Goal: Task Accomplishment & Management: Manage account settings

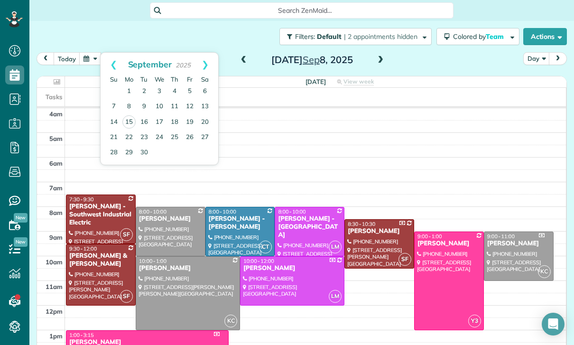
scroll to position [4, 4]
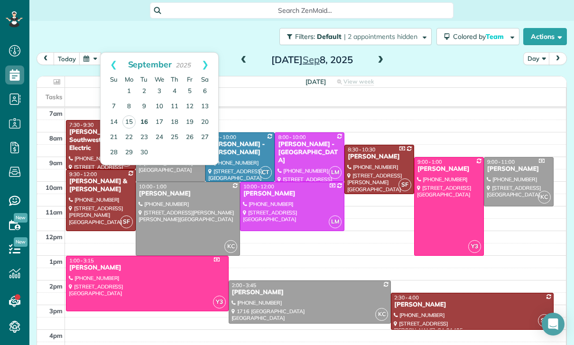
click at [139, 123] on link "16" at bounding box center [144, 122] width 15 height 15
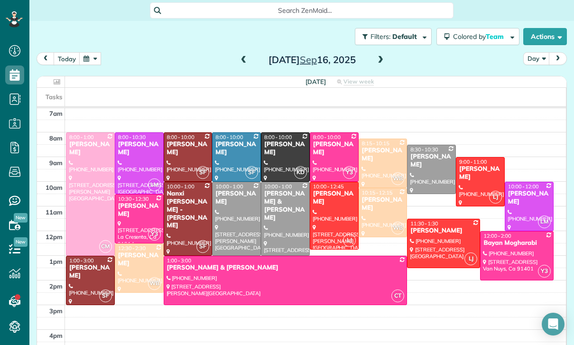
scroll to position [74, 0]
click at [94, 64] on button "button" at bounding box center [90, 58] width 22 height 13
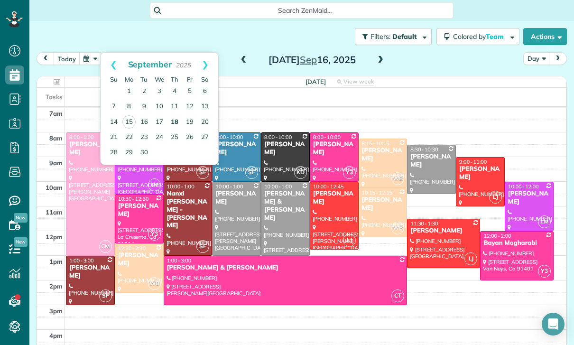
click at [174, 119] on link "18" at bounding box center [174, 122] width 15 height 15
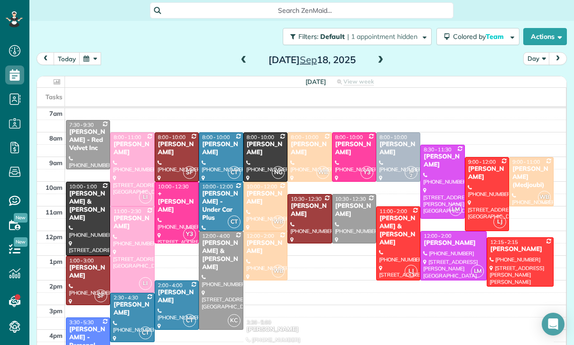
click at [381, 53] on span at bounding box center [380, 60] width 10 height 14
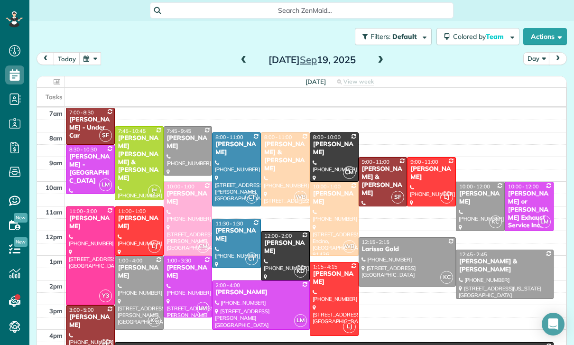
click at [375, 61] on span at bounding box center [380, 60] width 10 height 9
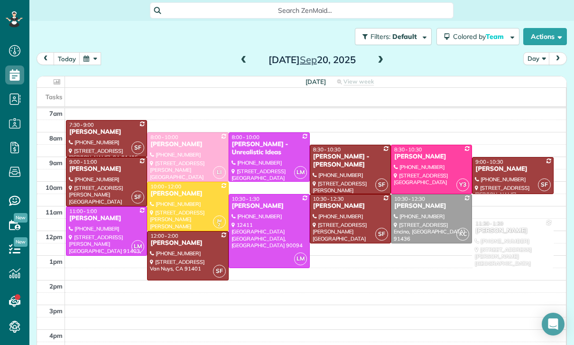
scroll to position [68, 0]
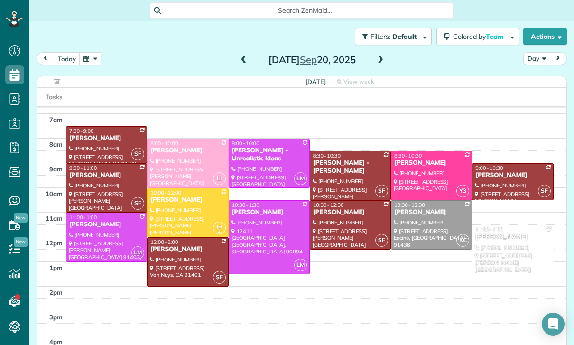
click at [93, 63] on button "button" at bounding box center [90, 58] width 22 height 13
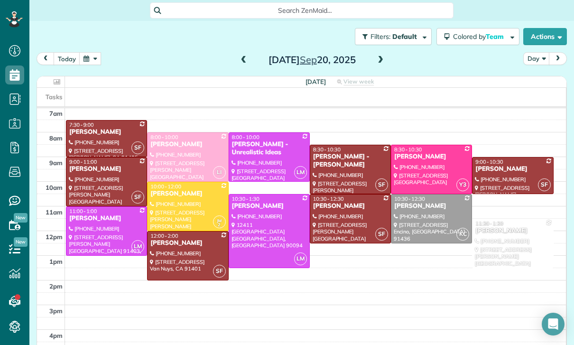
click at [88, 63] on button "button" at bounding box center [90, 58] width 22 height 13
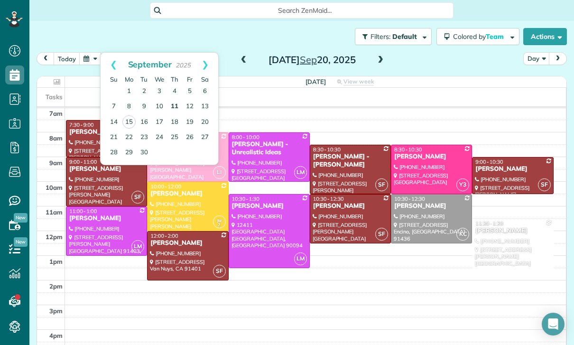
click at [175, 106] on link "11" at bounding box center [174, 106] width 15 height 15
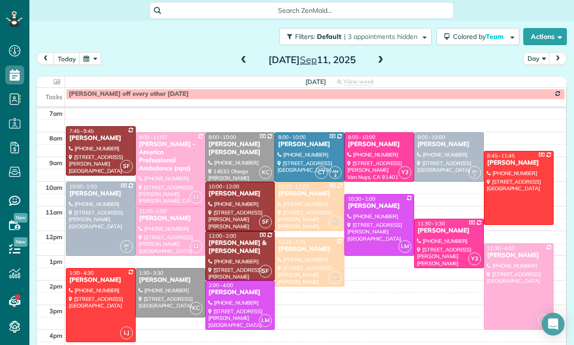
click at [372, 55] on div "Thursday Sep 11, 2025" at bounding box center [312, 59] width 152 height 15
click at [382, 63] on span at bounding box center [380, 60] width 10 height 9
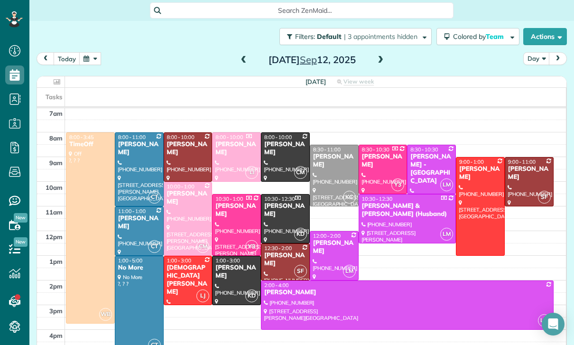
click at [276, 218] on div "Rafi Kalachian" at bounding box center [285, 210] width 43 height 16
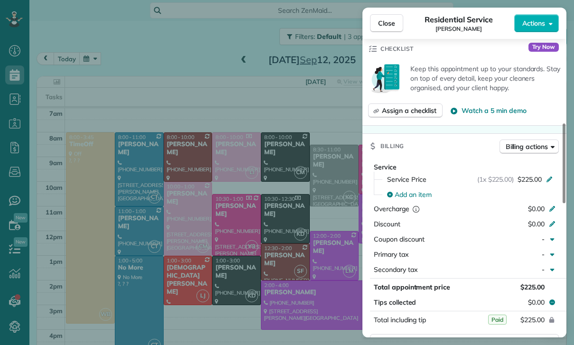
scroll to position [346, 0]
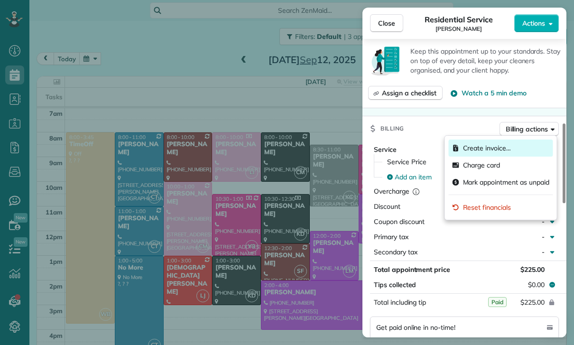
click at [495, 141] on div "Create invoice…" at bounding box center [500, 147] width 104 height 17
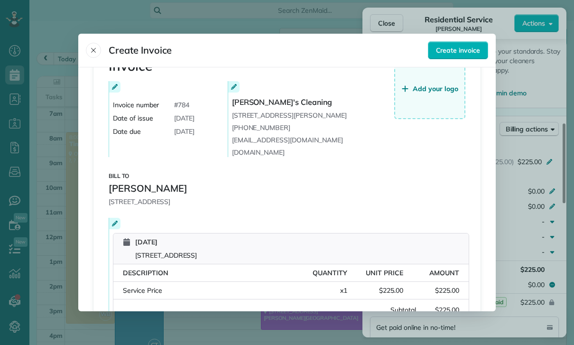
scroll to position [84, 0]
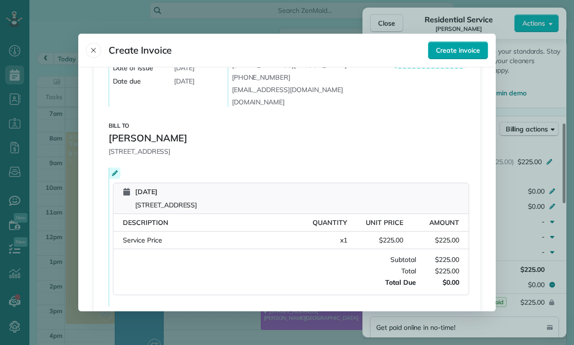
click at [455, 46] on span "Create invoice" at bounding box center [458, 50] width 44 height 9
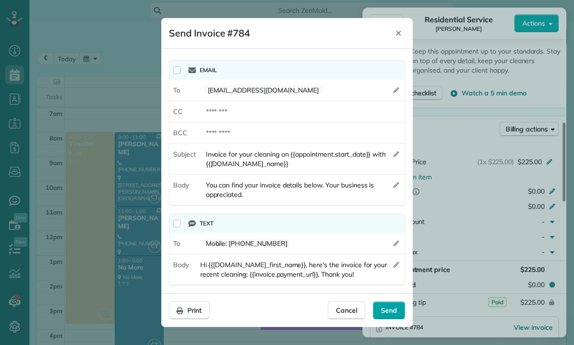
click at [385, 313] on span "Send" at bounding box center [389, 309] width 16 height 9
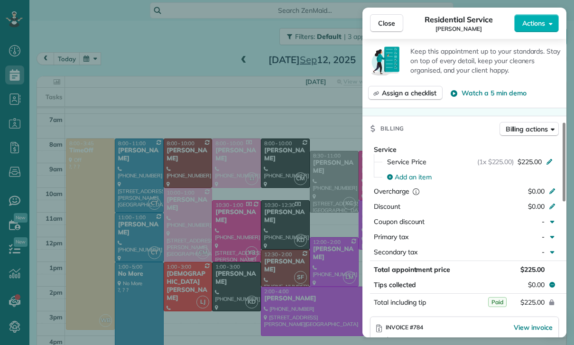
scroll to position [74, 0]
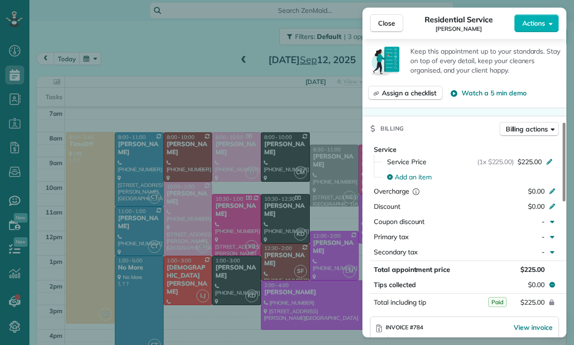
click at [114, 79] on div "Close Residential Service Rafi Kalachian Actions Status Confirmed Rafi Kalachia…" at bounding box center [287, 172] width 574 height 345
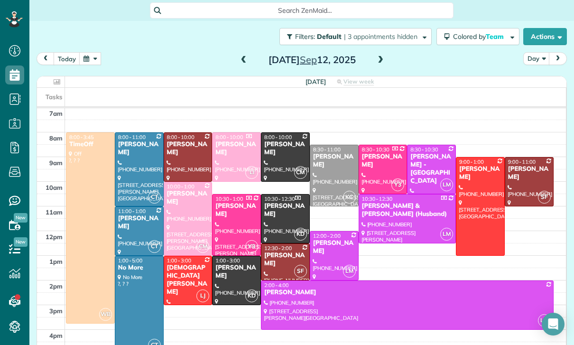
click at [89, 59] on button "button" at bounding box center [90, 58] width 22 height 13
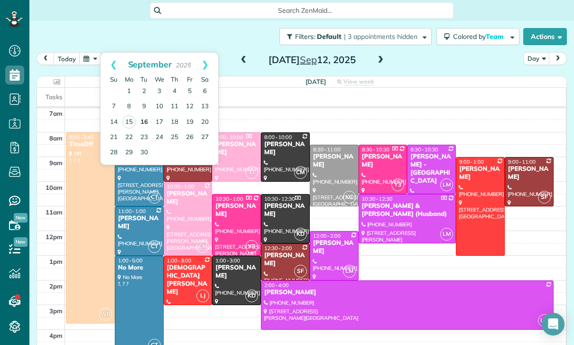
click at [146, 120] on link "16" at bounding box center [144, 122] width 15 height 15
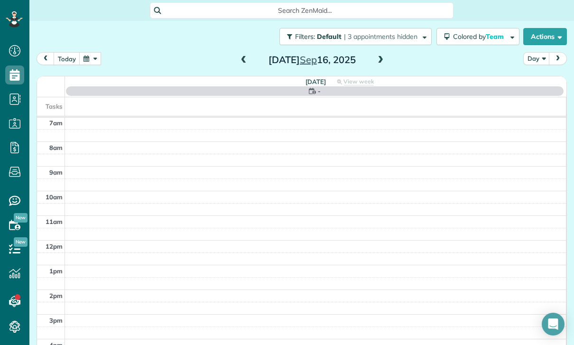
scroll to position [74, 0]
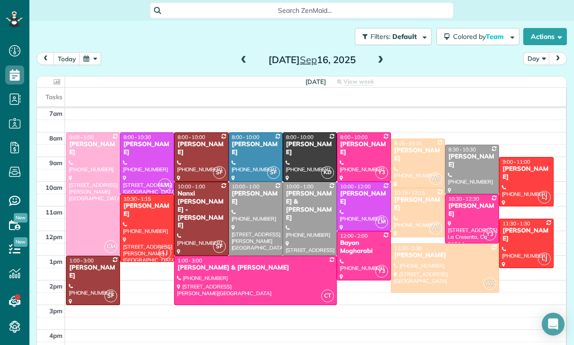
click at [511, 174] on div at bounding box center [525, 181] width 53 height 48
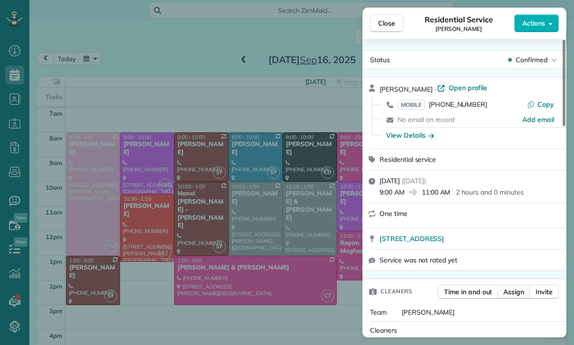
click at [512, 295] on span "Assign" at bounding box center [513, 291] width 21 height 9
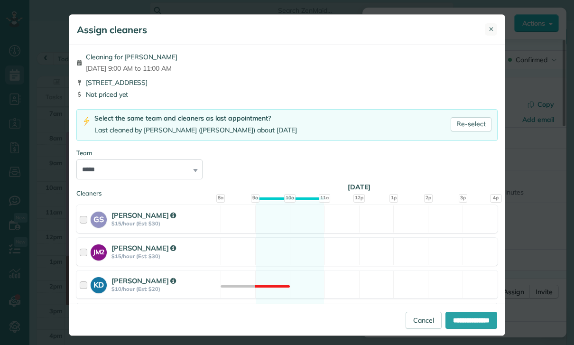
click at [496, 26] on button "✕" at bounding box center [490, 29] width 12 height 12
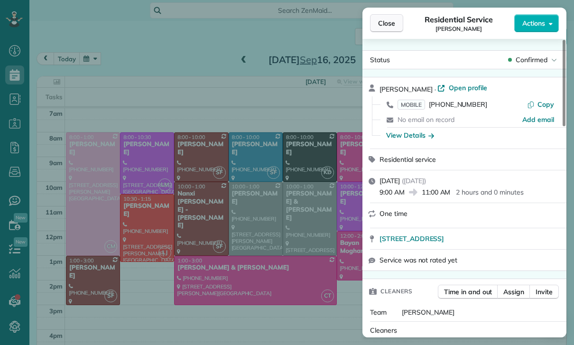
click at [385, 28] on button "Close" at bounding box center [386, 23] width 33 height 18
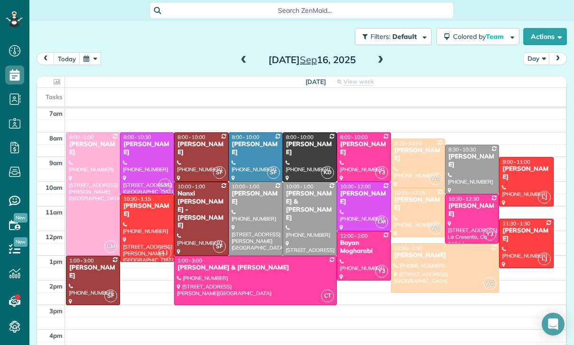
click at [137, 156] on div at bounding box center [146, 163] width 53 height 61
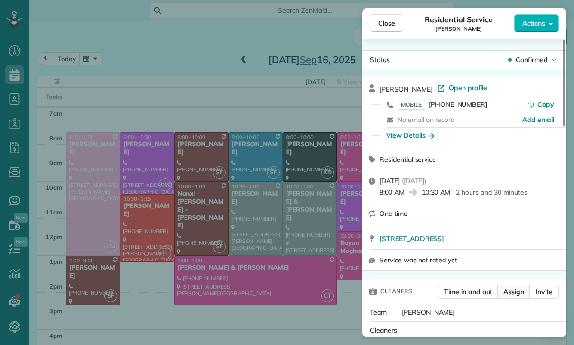
click at [512, 294] on span "Assign" at bounding box center [513, 291] width 21 height 9
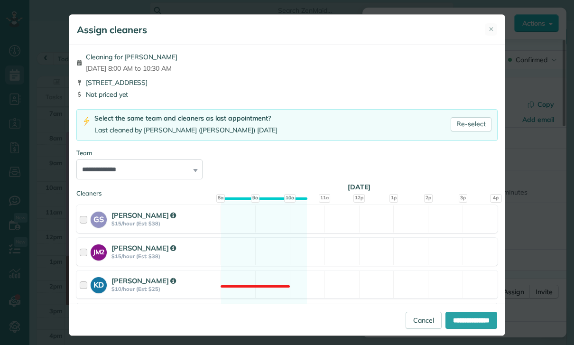
click at [483, 34] on div "Assign cleaners ✕" at bounding box center [286, 30] width 435 height 30
click at [494, 28] on button "✕" at bounding box center [490, 29] width 12 height 12
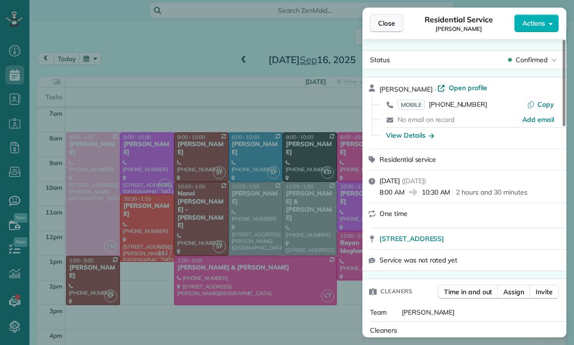
click at [384, 21] on span "Close" at bounding box center [386, 22] width 17 height 9
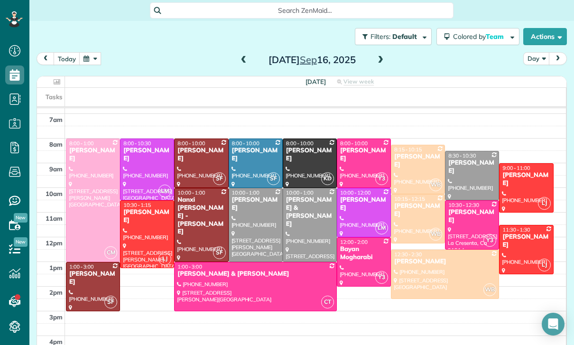
scroll to position [74, 0]
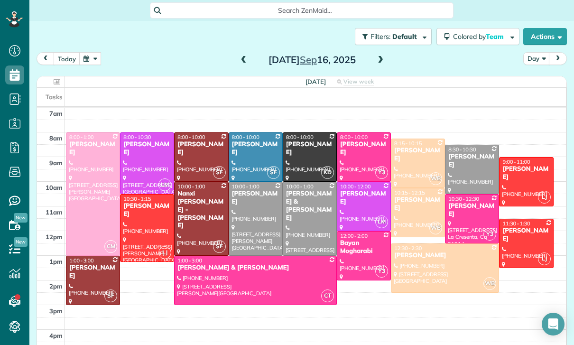
click at [89, 59] on button "button" at bounding box center [90, 58] width 22 height 13
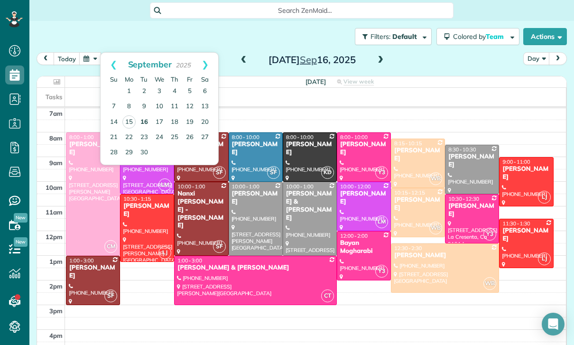
click at [148, 118] on link "16" at bounding box center [144, 122] width 15 height 15
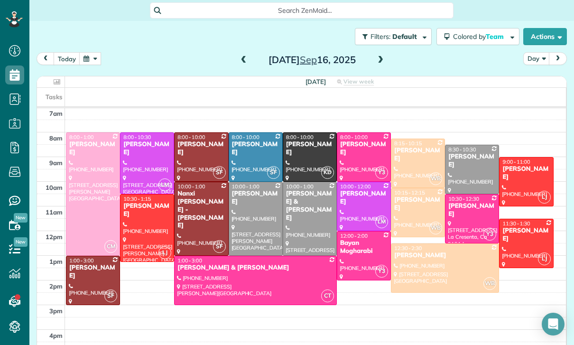
click at [91, 55] on button "button" at bounding box center [90, 58] width 22 height 13
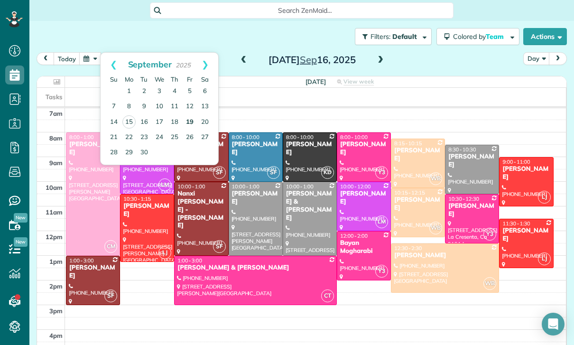
click at [187, 123] on link "19" at bounding box center [189, 122] width 15 height 15
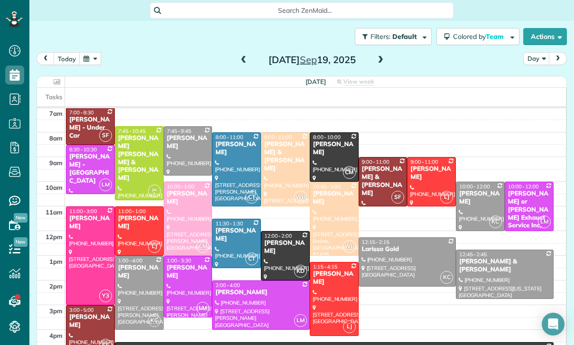
click at [184, 281] on div at bounding box center [188, 286] width 48 height 61
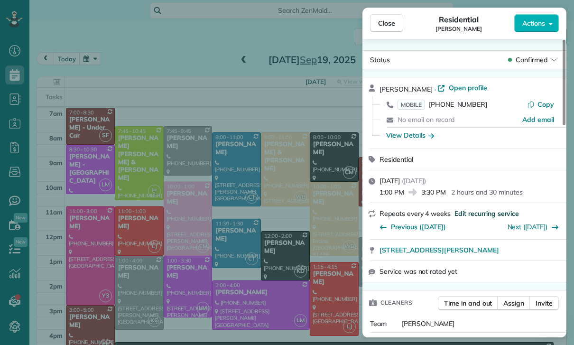
click at [466, 210] on span "Edit recurring service" at bounding box center [486, 213] width 64 height 9
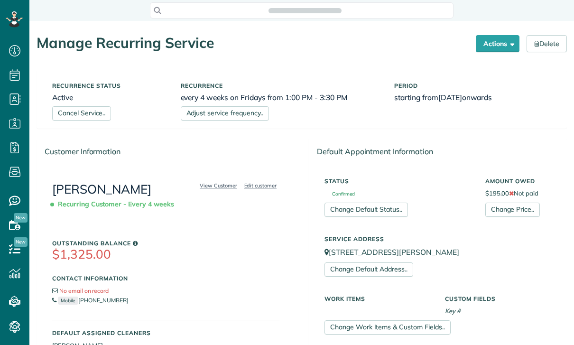
scroll to position [4, 4]
click at [495, 46] on button "Actions" at bounding box center [497, 43] width 44 height 17
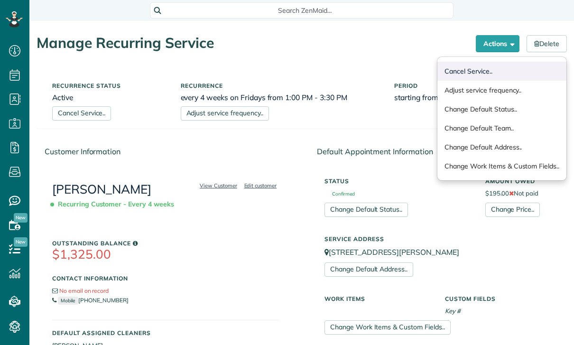
click at [498, 68] on link "Cancel Service.." at bounding box center [501, 71] width 129 height 19
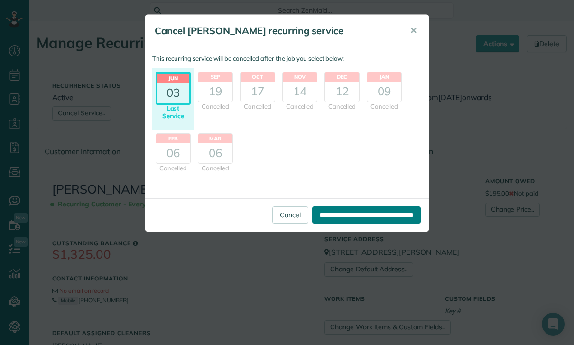
click at [360, 219] on input "**********" at bounding box center [366, 214] width 109 height 17
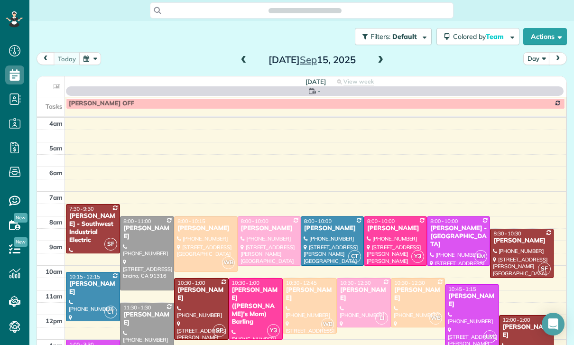
scroll to position [74, 0]
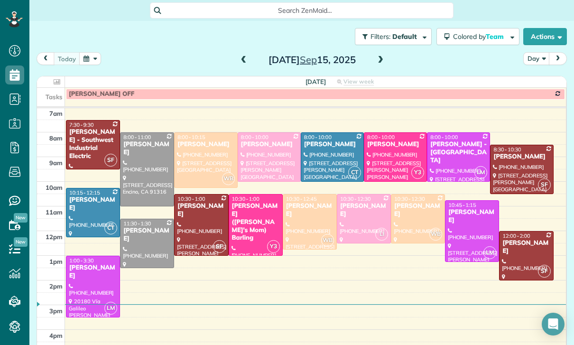
click at [376, 59] on span at bounding box center [380, 60] width 10 height 9
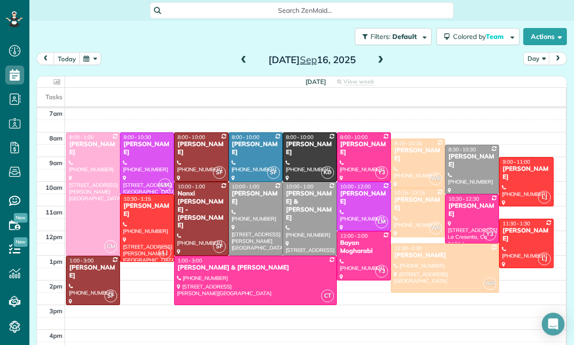
click at [93, 55] on button "button" at bounding box center [90, 58] width 22 height 13
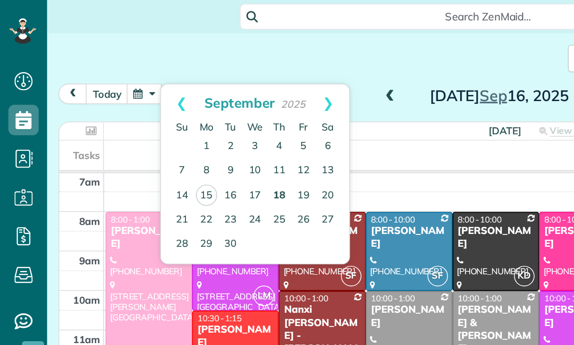
click at [175, 120] on link "18" at bounding box center [174, 122] width 15 height 15
